Goal: Task Accomplishment & Management: Manage account settings

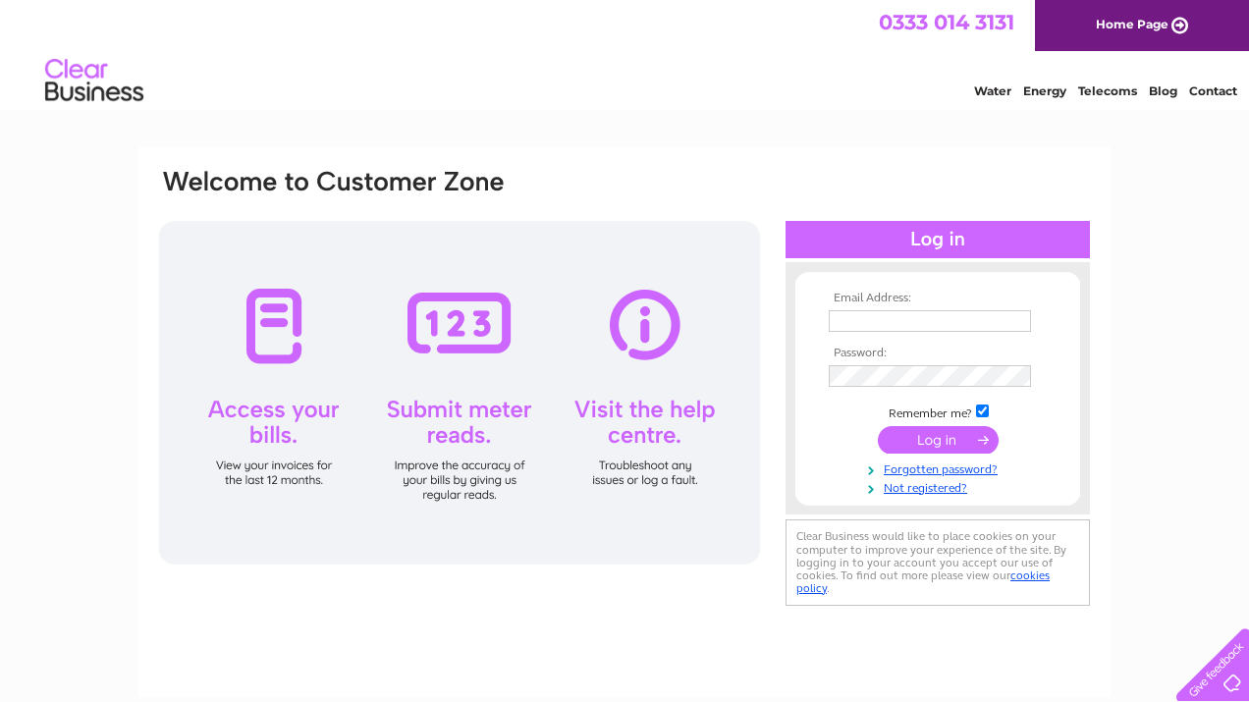
type input "[EMAIL_ADDRESS][DOMAIN_NAME]"
click at [916, 444] on input "submit" at bounding box center [938, 439] width 121 height 27
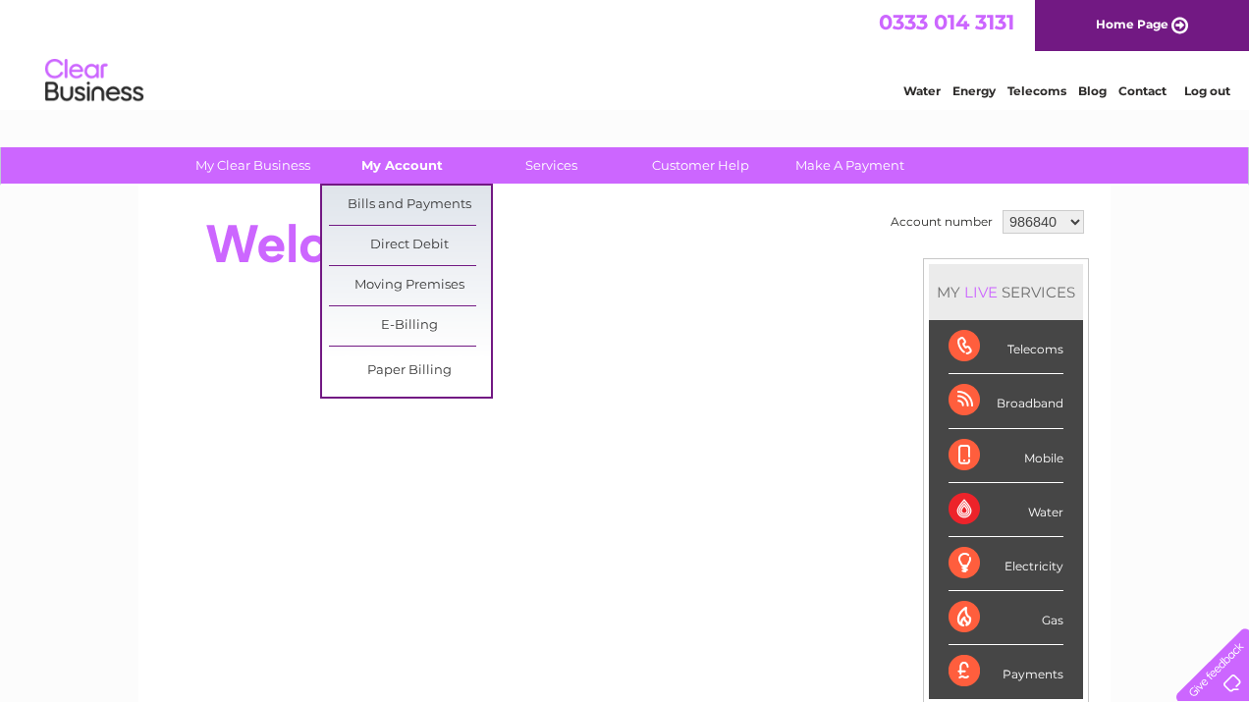
click at [405, 163] on link "My Account" at bounding box center [402, 165] width 162 height 36
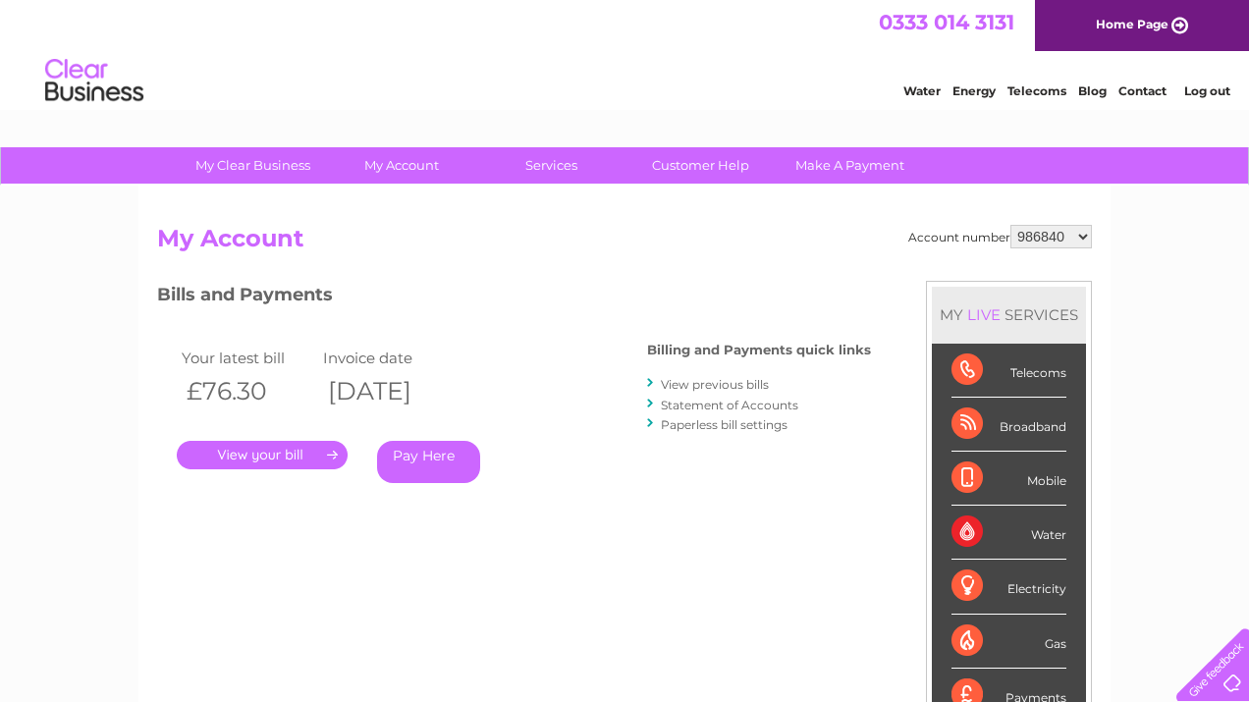
click at [673, 386] on link "View previous bills" at bounding box center [715, 384] width 108 height 15
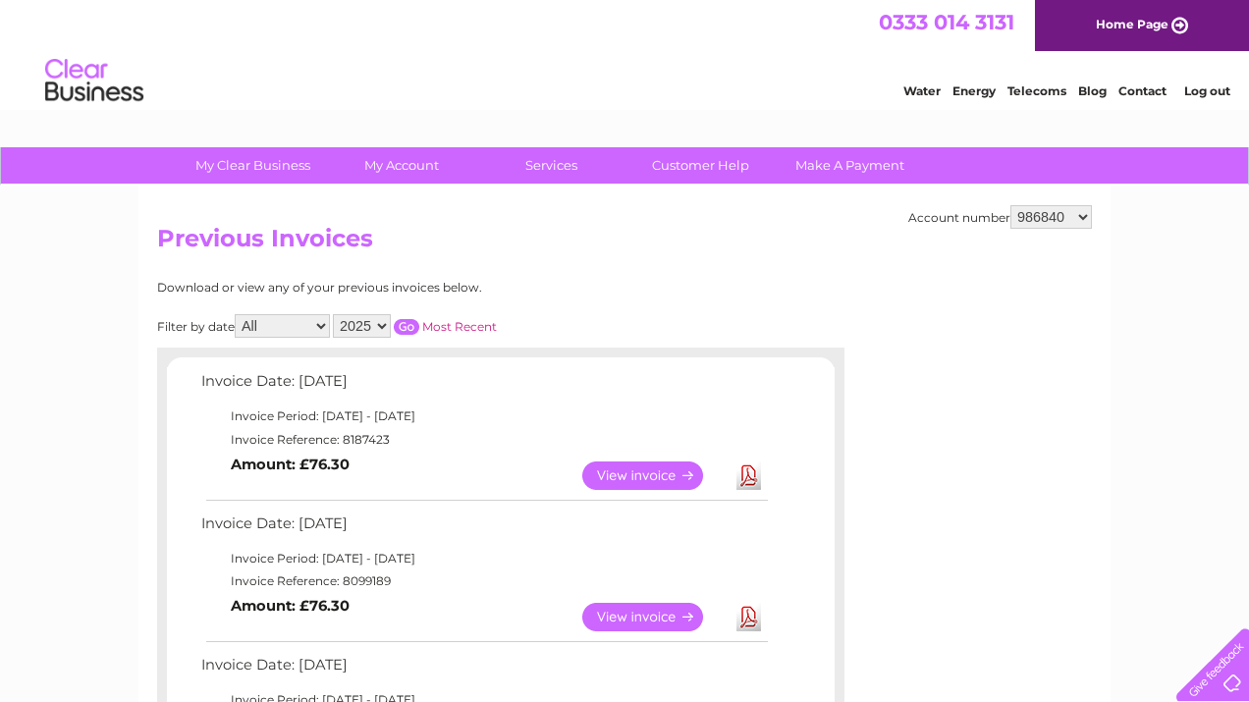
click at [749, 476] on link "Download" at bounding box center [748, 476] width 25 height 28
click at [1080, 217] on select "986840 1052677" at bounding box center [1050, 217] width 81 height 24
select select "1052677"
click at [1010, 205] on select "986840 1052677" at bounding box center [1050, 217] width 81 height 24
click at [667, 475] on link "View" at bounding box center [654, 476] width 144 height 28
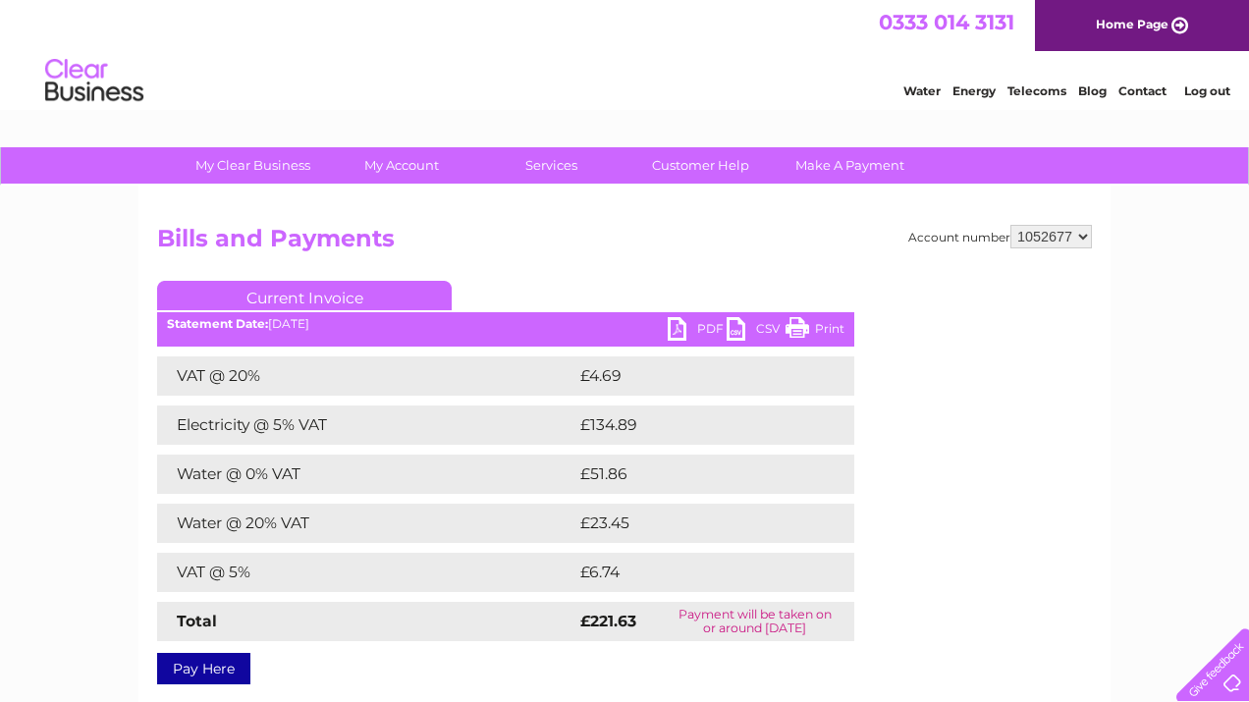
click at [674, 338] on link "PDF" at bounding box center [697, 331] width 59 height 28
